Goal: Task Accomplishment & Management: Manage account settings

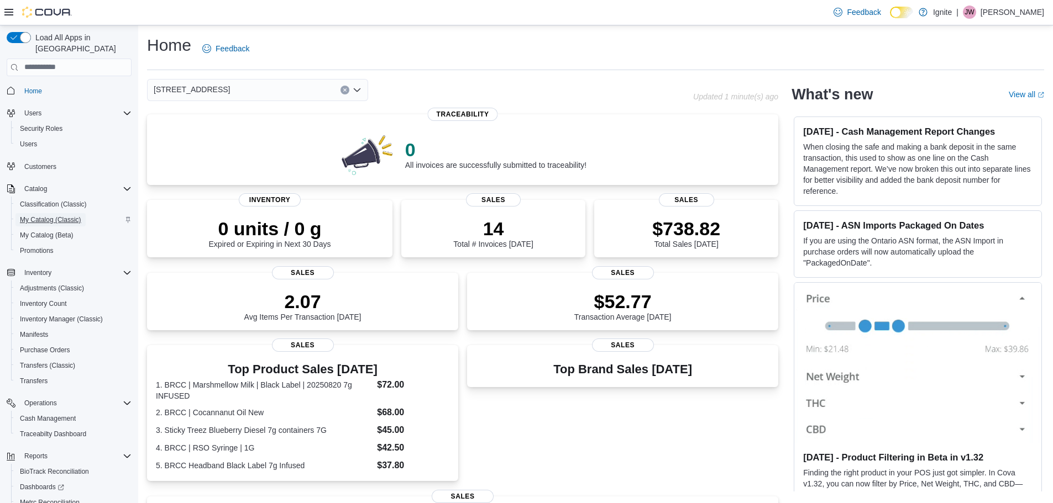
click at [50, 216] on span "My Catalog (Classic)" at bounding box center [50, 220] width 61 height 9
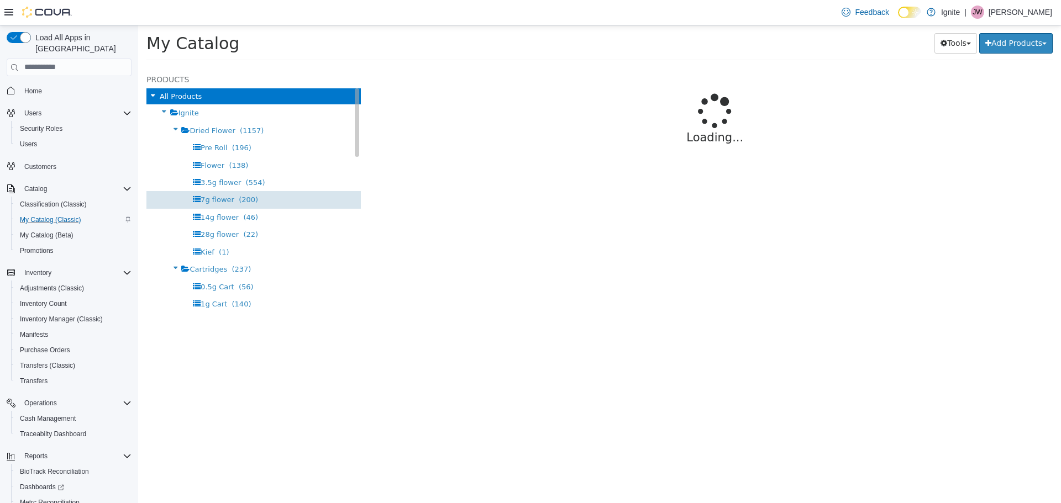
select select "**********"
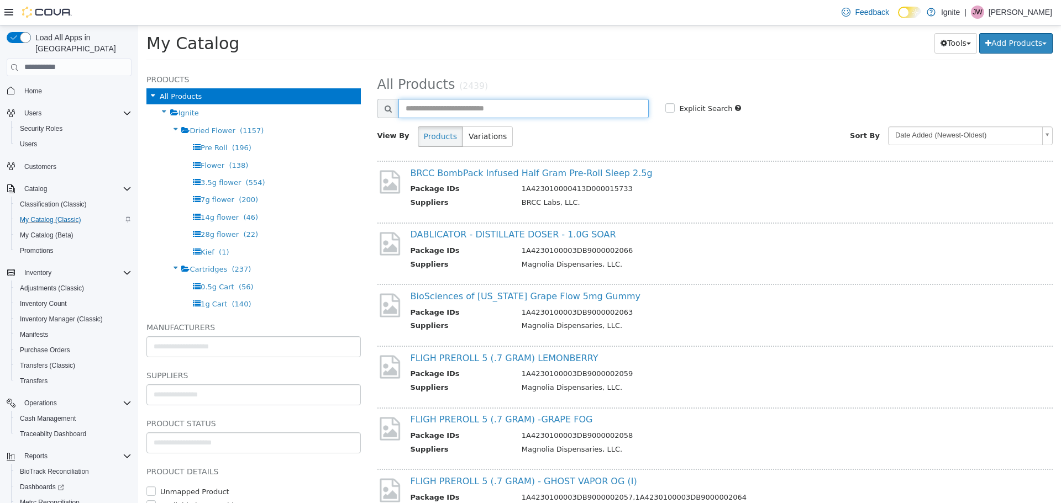
click at [419, 109] on input "text" at bounding box center [523, 107] width 251 height 19
type input "****"
select select "**********"
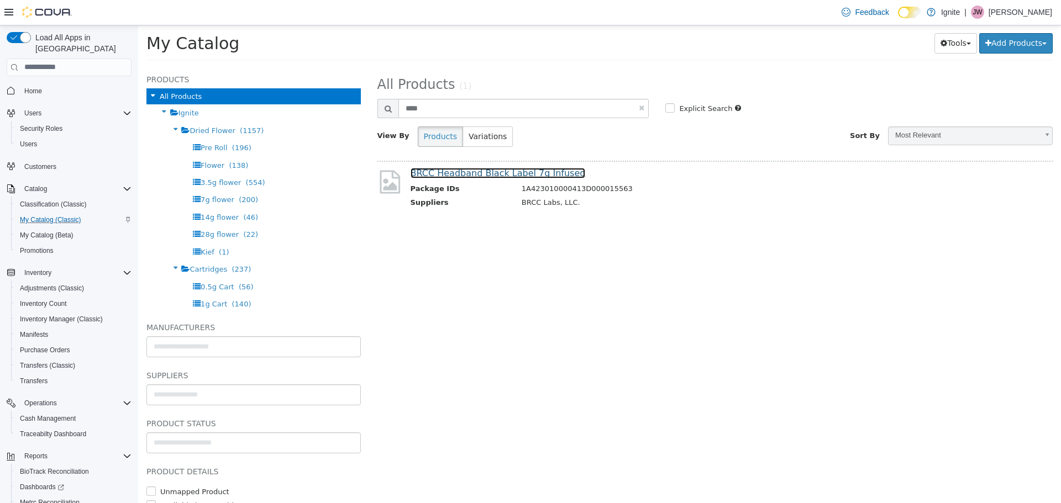
click at [496, 175] on link "BRCC Headband Black Label 7g Infused" at bounding box center [498, 172] width 175 height 11
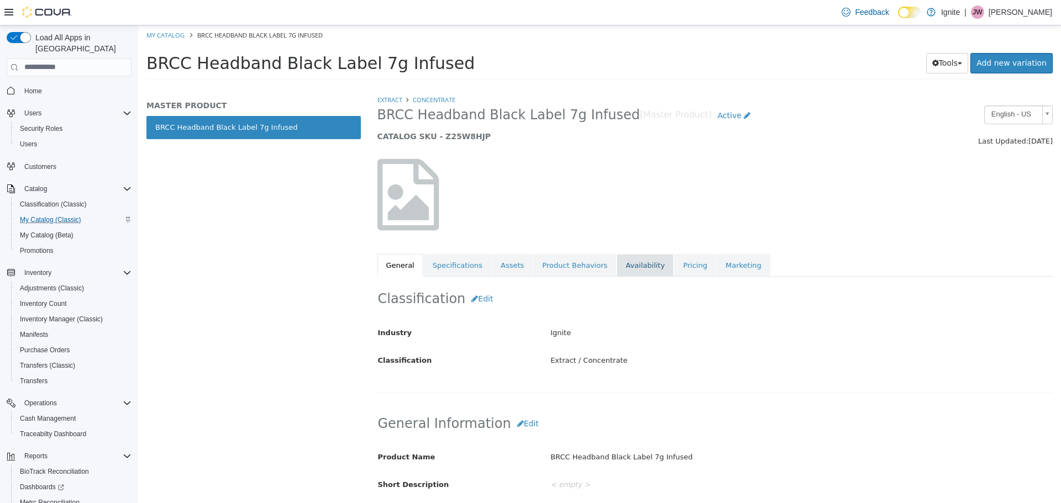
click at [617, 271] on link "Availability" at bounding box center [645, 265] width 57 height 23
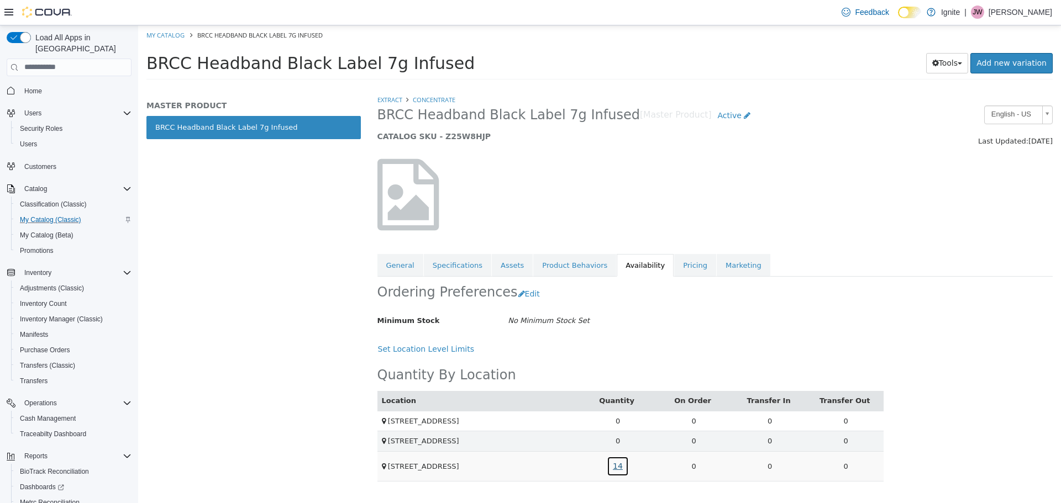
click at [618, 468] on link "14" at bounding box center [618, 466] width 22 height 20
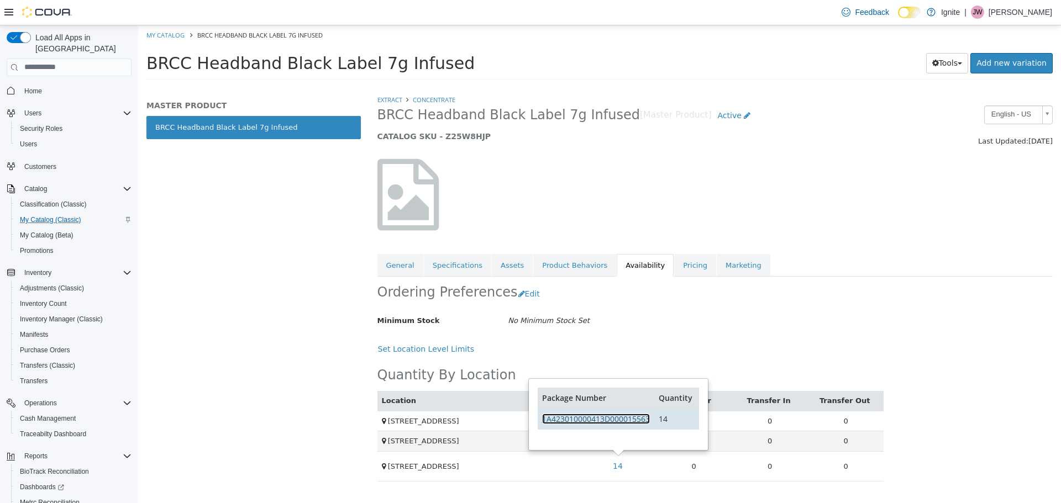
click at [621, 421] on link "1A423010000413D000015563" at bounding box center [596, 418] width 108 height 11
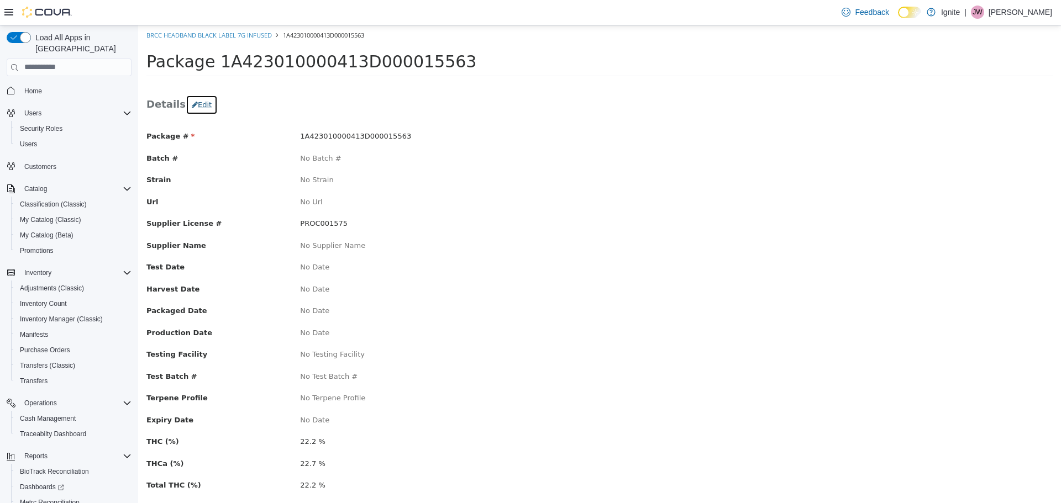
click at [201, 107] on button "Edit" at bounding box center [202, 105] width 32 height 20
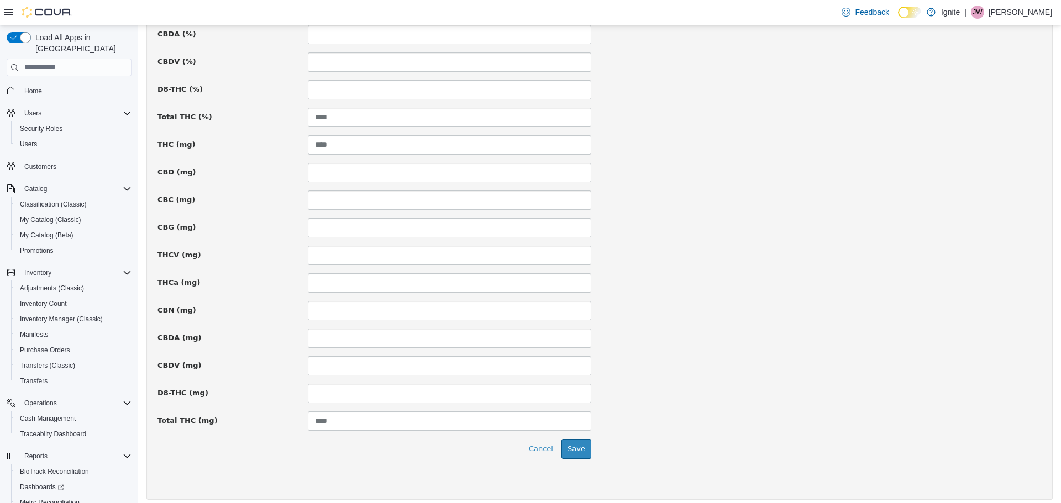
scroll to position [701, 0]
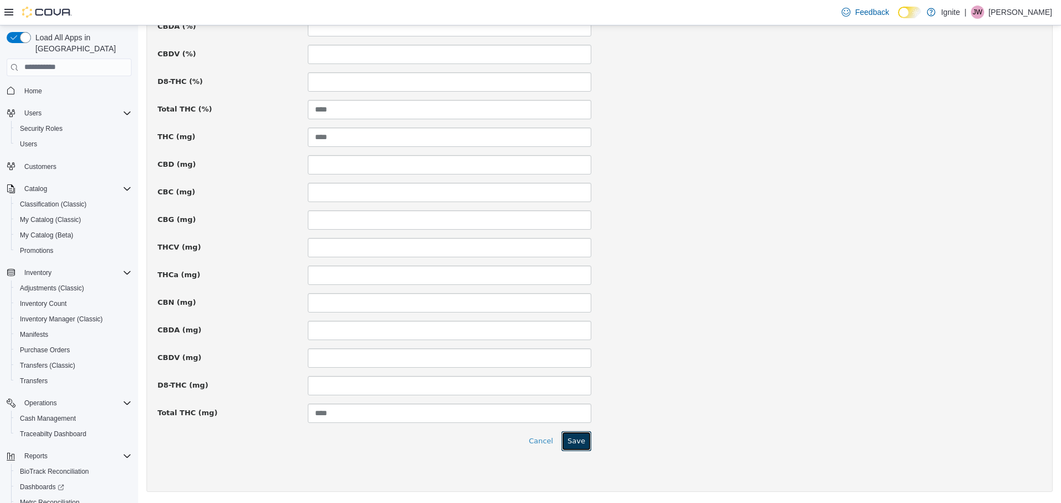
click at [578, 442] on button "Save" at bounding box center [576, 441] width 30 height 20
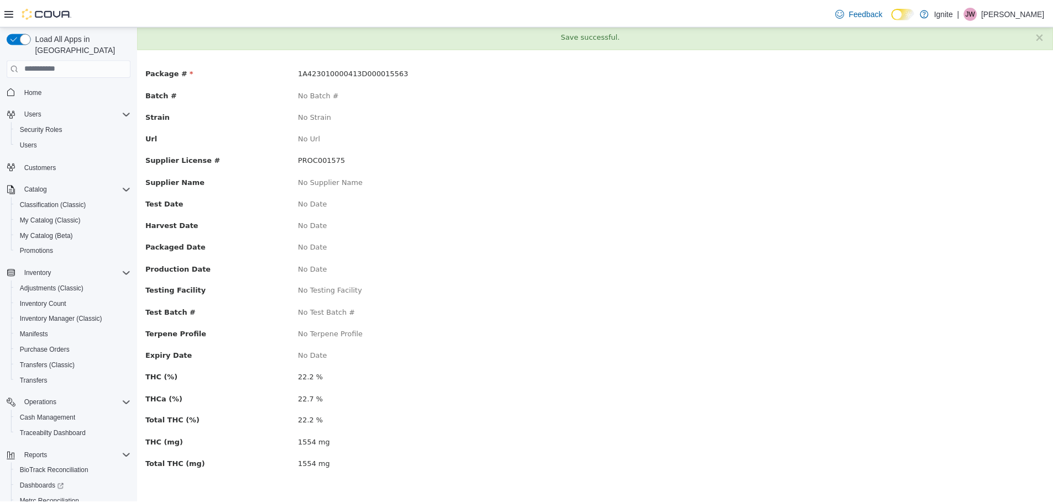
scroll to position [0, 0]
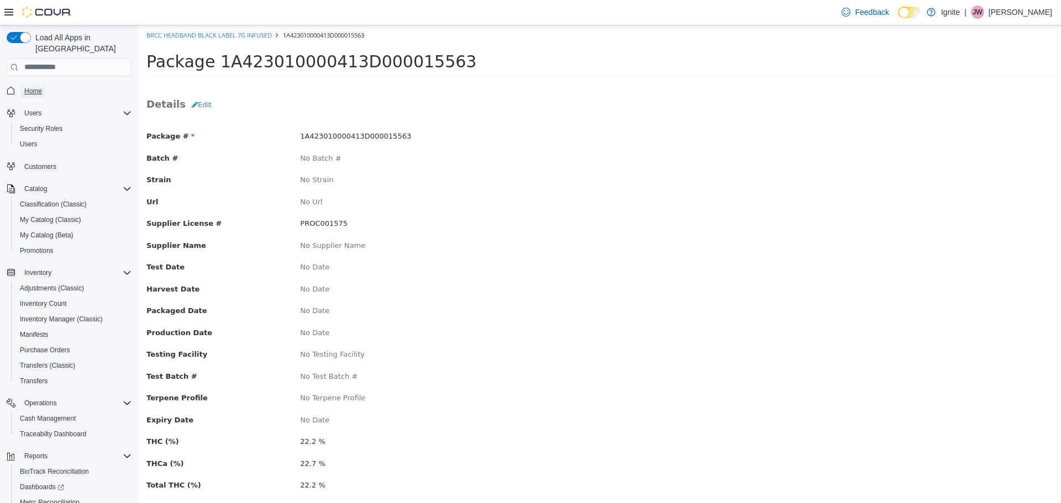
click at [35, 87] on span "Home" at bounding box center [33, 91] width 18 height 9
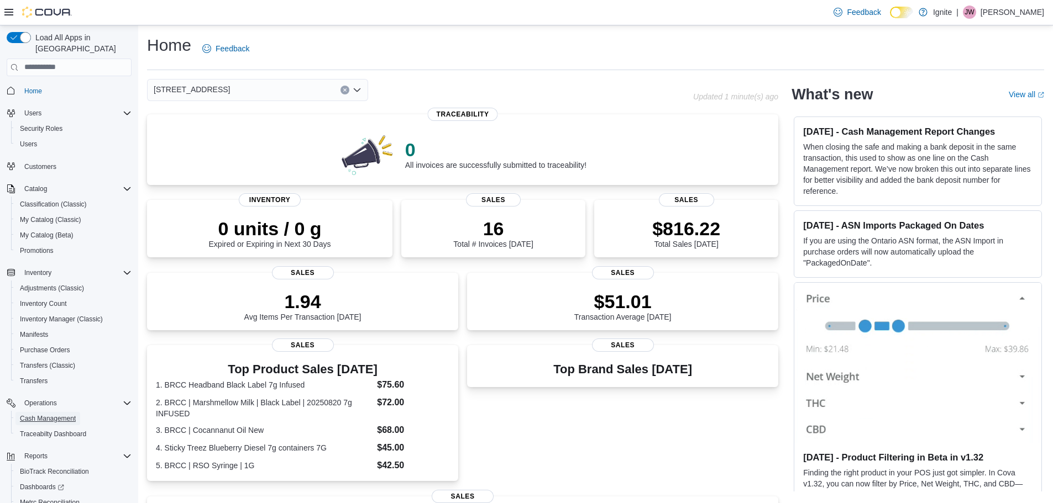
drag, startPoint x: 47, startPoint y: 408, endPoint x: 149, endPoint y: 369, distance: 109.3
click at [47, 414] on span "Cash Management" at bounding box center [48, 418] width 56 height 9
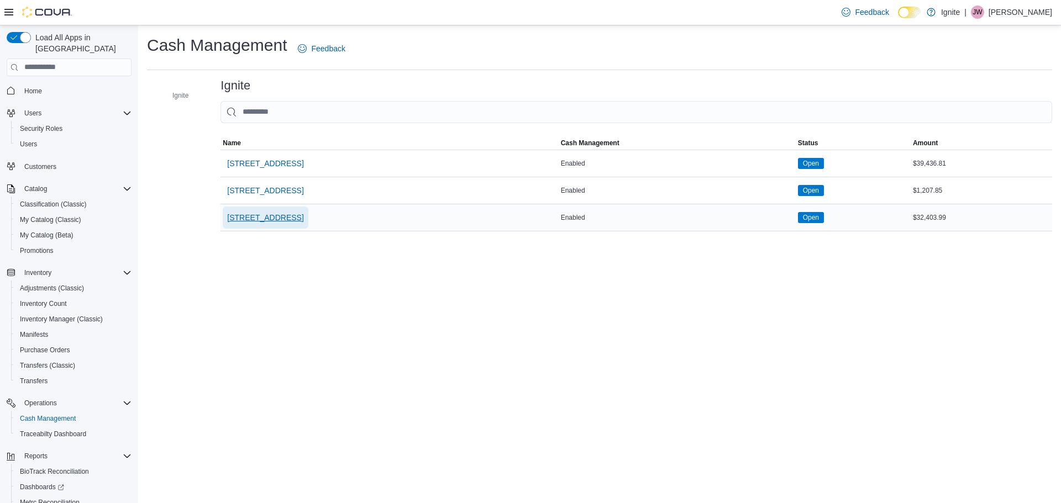
click at [251, 219] on span "[STREET_ADDRESS]" at bounding box center [265, 217] width 76 height 11
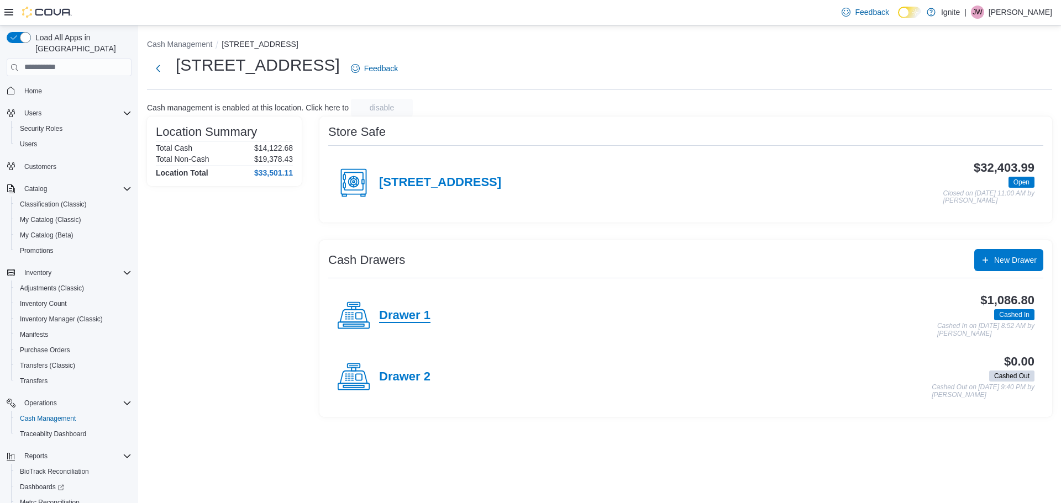
click at [389, 312] on h4 "Drawer 1" at bounding box center [404, 316] width 51 height 14
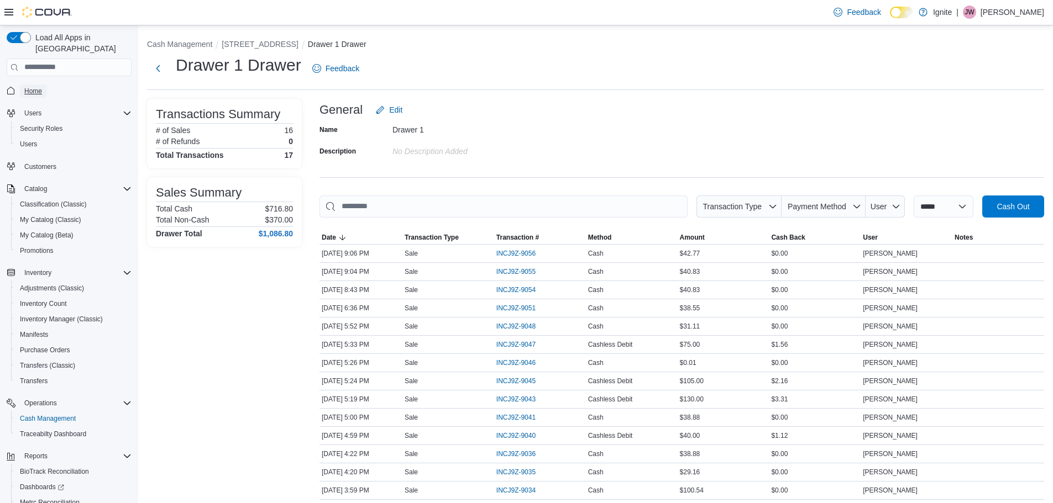
click at [37, 87] on span "Home" at bounding box center [33, 91] width 18 height 9
